Goal: Information Seeking & Learning: Learn about a topic

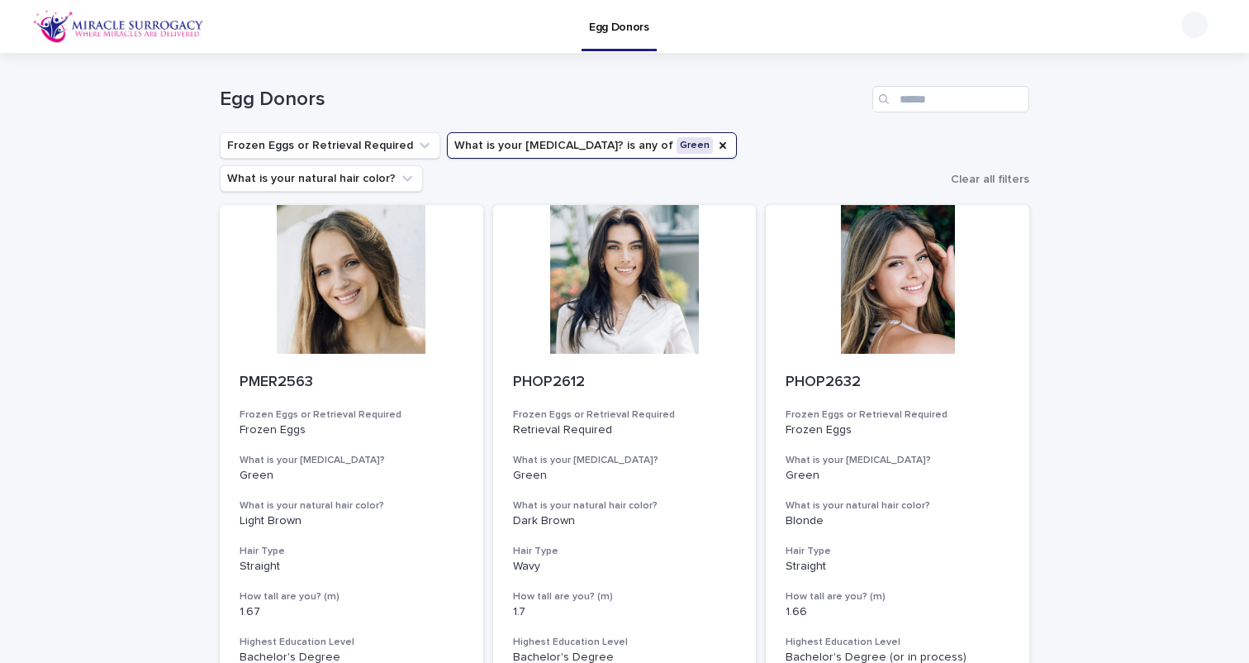
scroll to position [145, 0]
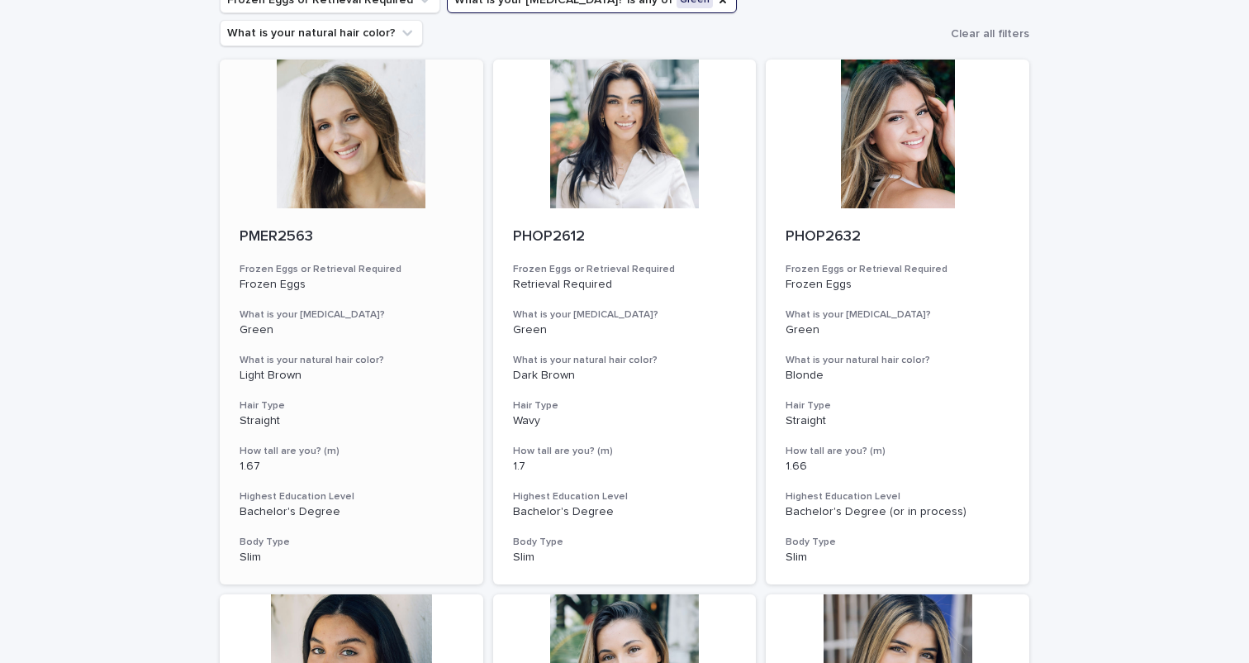
click at [383, 119] on div at bounding box center [352, 133] width 264 height 149
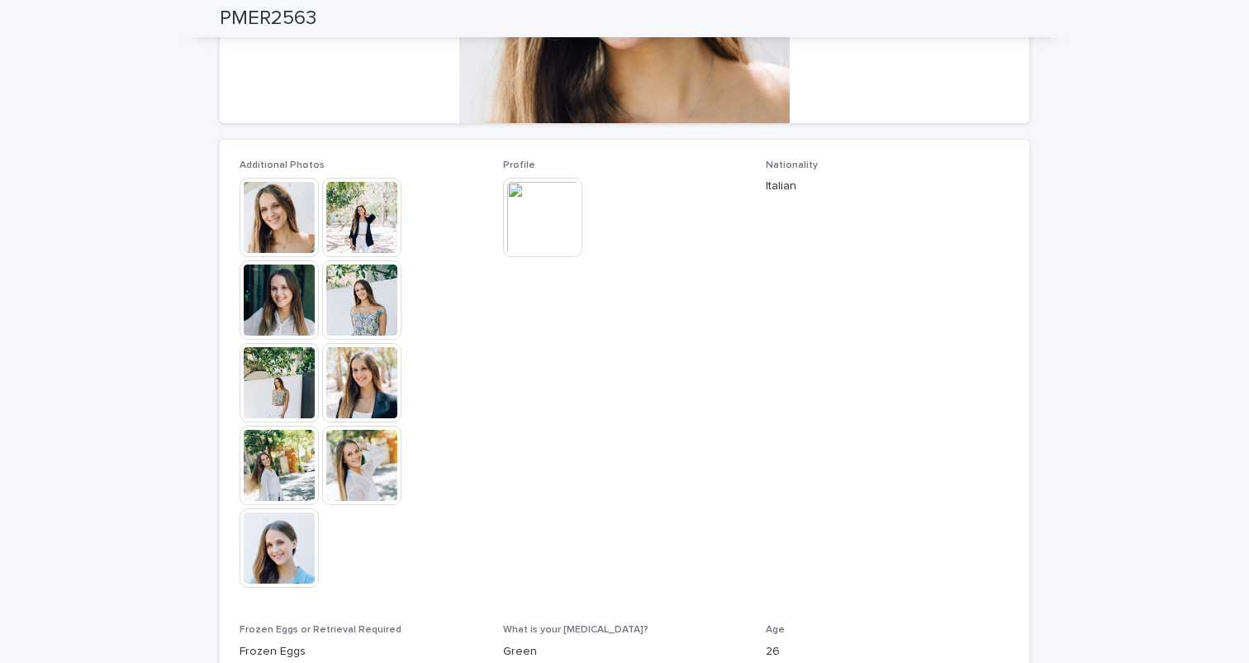
scroll to position [195, 0]
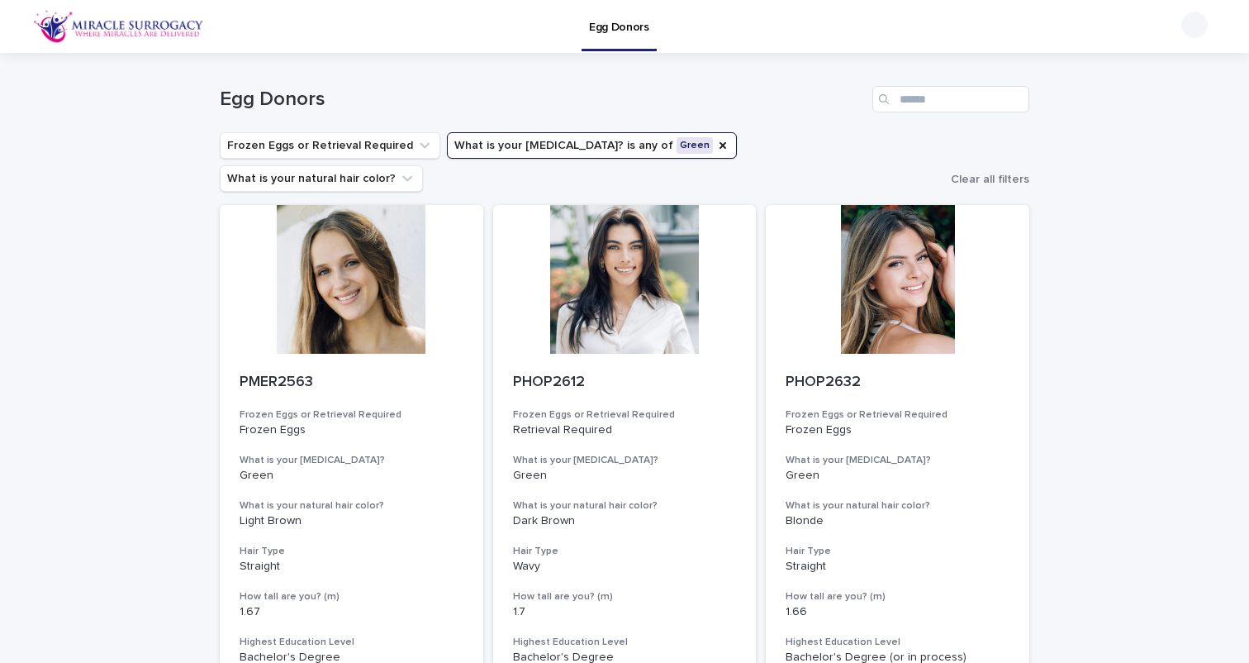
click at [157, 32] on img at bounding box center [118, 26] width 171 height 33
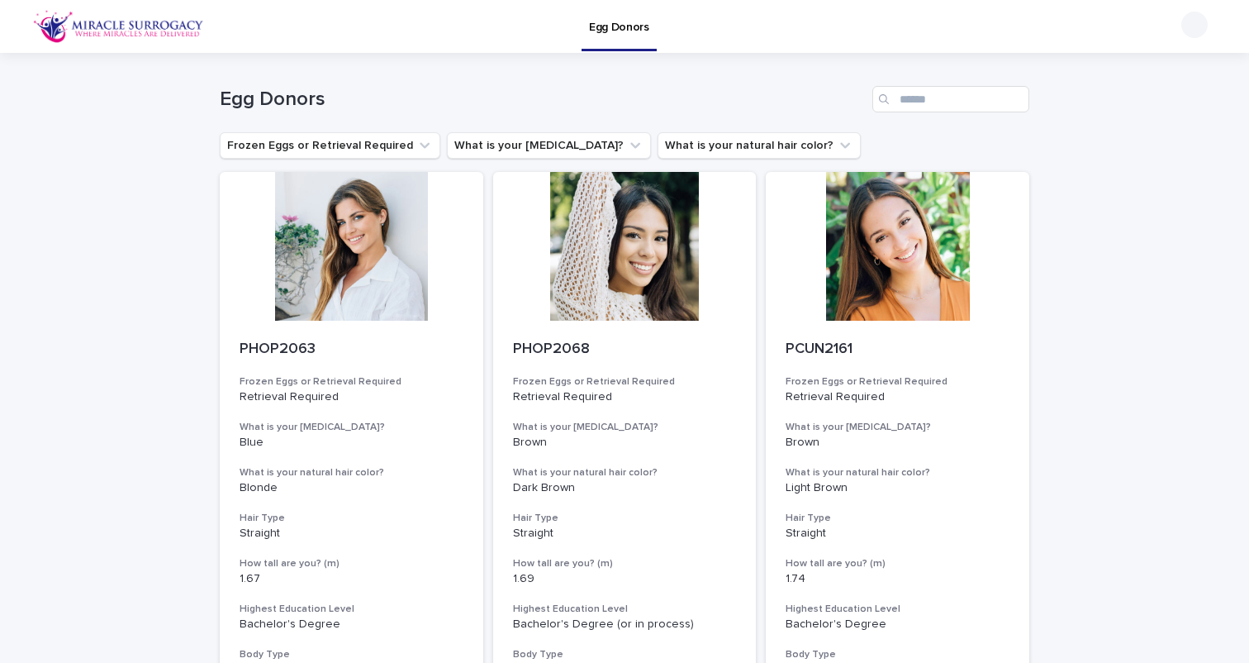
click at [165, 21] on img at bounding box center [118, 26] width 171 height 33
click at [152, 24] on img at bounding box center [118, 26] width 171 height 33
click at [72, 24] on img at bounding box center [118, 26] width 171 height 33
click at [60, 26] on img at bounding box center [118, 26] width 171 height 33
